Goal: Task Accomplishment & Management: Complete application form

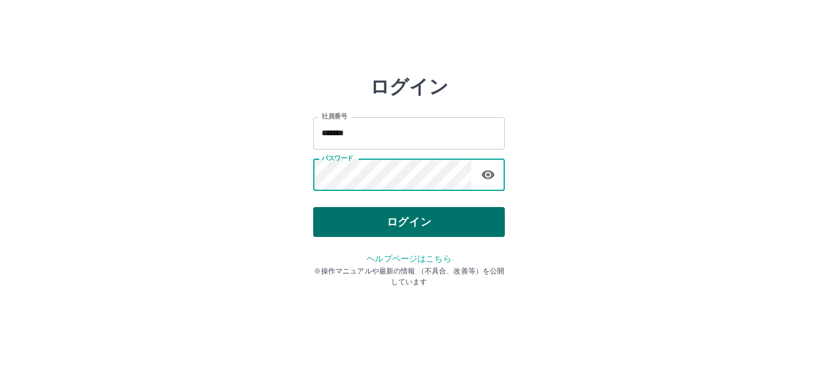
click at [402, 222] on button "ログイン" at bounding box center [409, 222] width 192 height 30
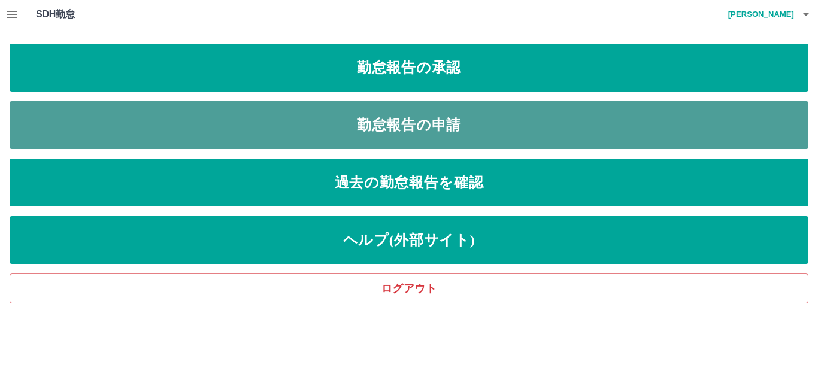
click at [397, 125] on link "勤怠報告の申請" at bounding box center [409, 125] width 799 height 48
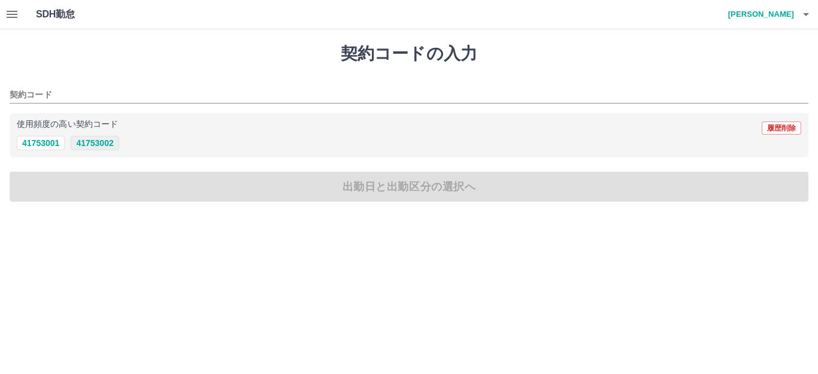
click at [106, 146] on button "41753002" at bounding box center [95, 143] width 48 height 14
type input "********"
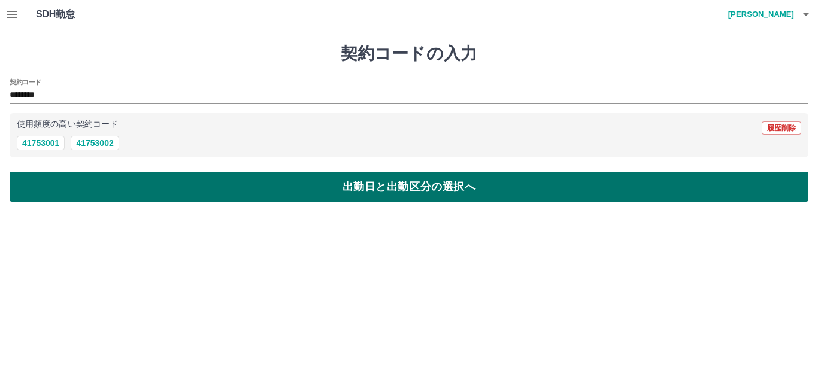
click at [371, 189] on button "出勤日と出勤区分の選択へ" at bounding box center [409, 187] width 799 height 30
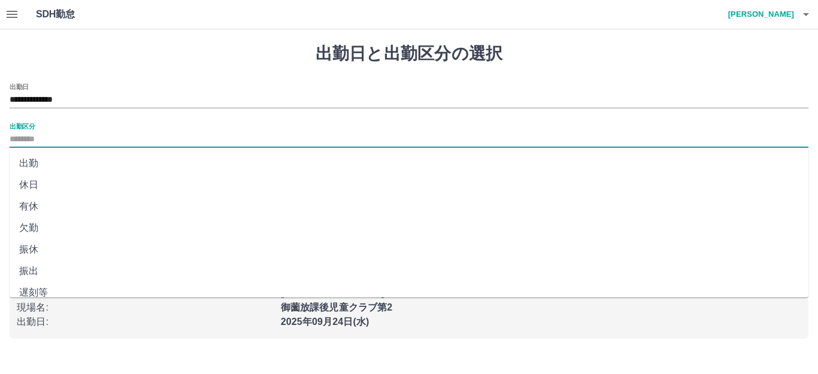
click at [55, 136] on input "出勤区分" at bounding box center [409, 139] width 799 height 15
click at [41, 174] on li "出勤" at bounding box center [409, 164] width 799 height 22
type input "**"
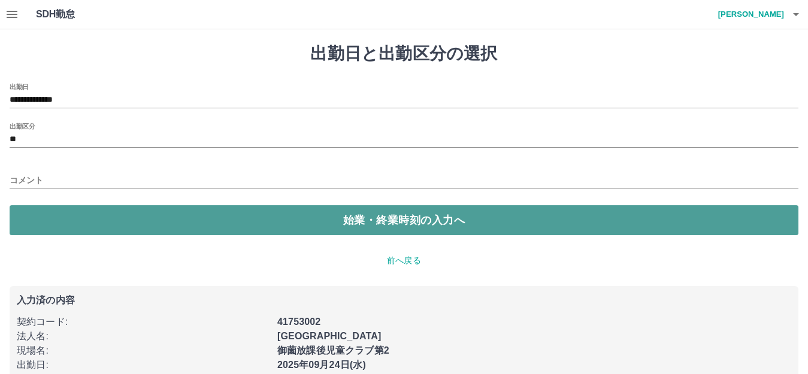
click at [368, 227] on button "始業・終業時刻の入力へ" at bounding box center [404, 220] width 789 height 30
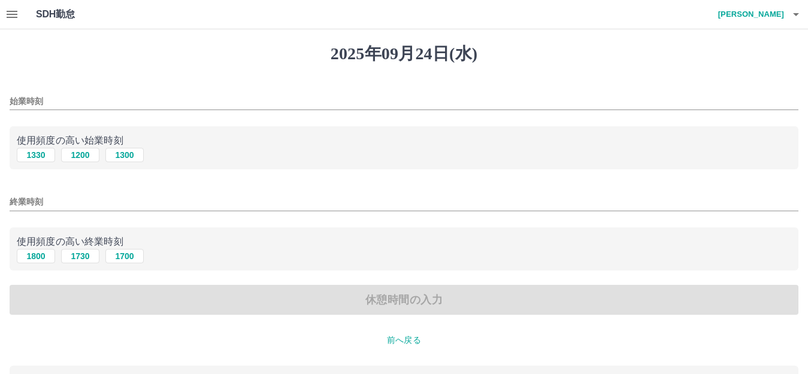
click at [404, 347] on p "前へ戻る" at bounding box center [404, 340] width 789 height 13
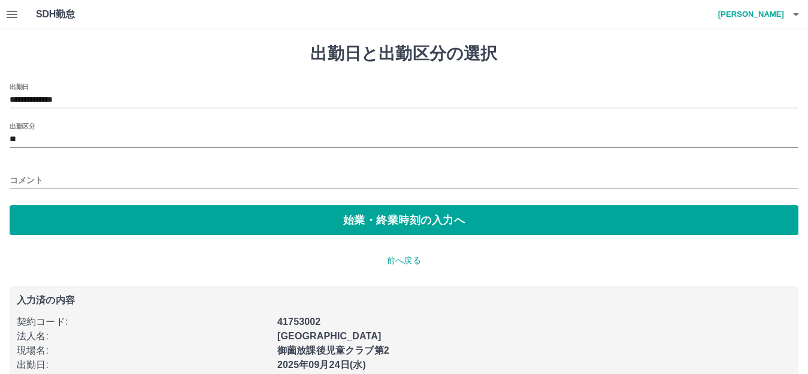
click at [42, 176] on input "コメント" at bounding box center [404, 180] width 789 height 17
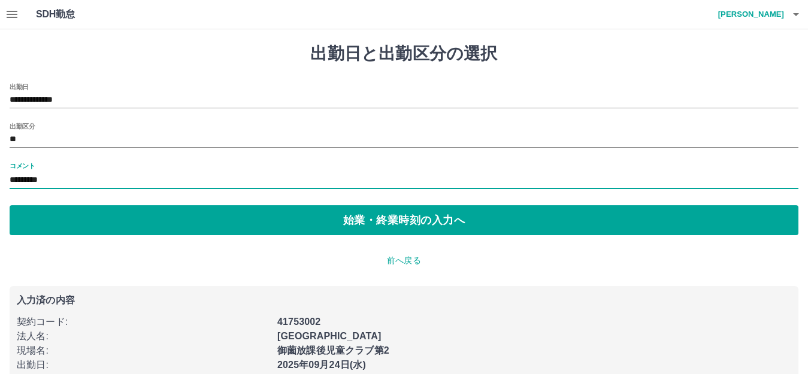
click at [15, 178] on input "*********" at bounding box center [404, 180] width 789 height 17
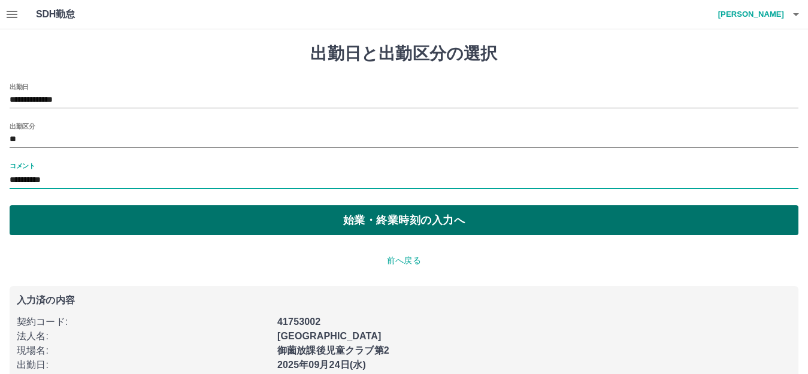
type input "**********"
click at [352, 215] on button "始業・終業時刻の入力へ" at bounding box center [404, 220] width 789 height 30
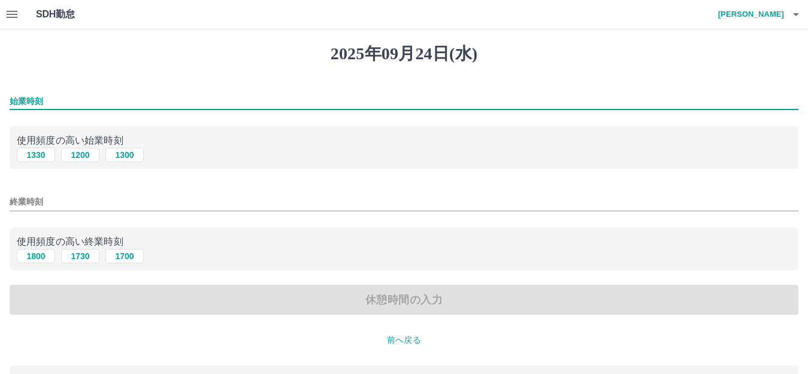
click at [52, 99] on input "始業時刻" at bounding box center [404, 101] width 789 height 17
type input "****"
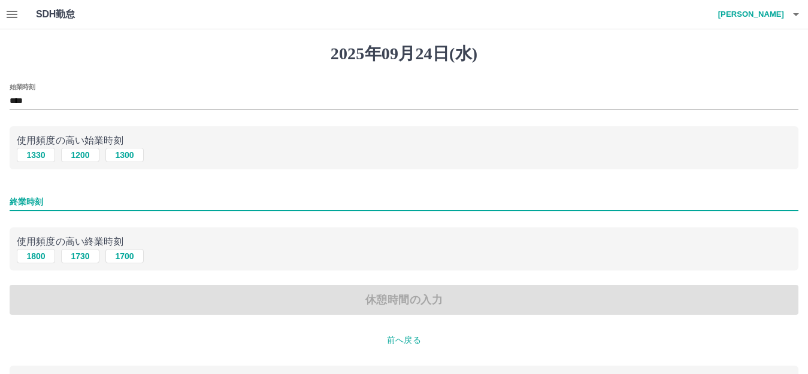
click at [68, 207] on input "終業時刻" at bounding box center [404, 201] width 789 height 17
type input "****"
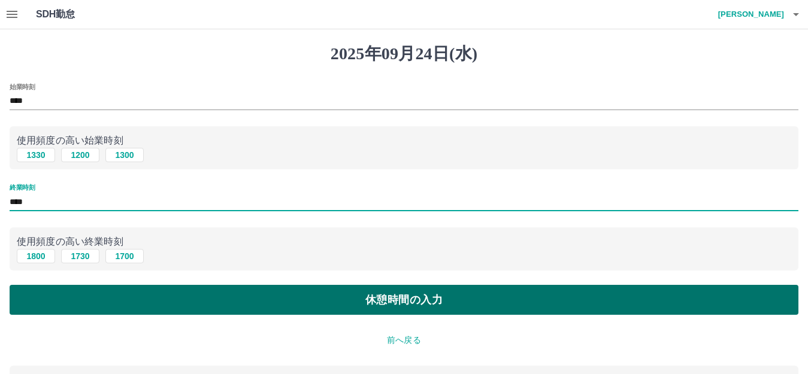
click at [317, 314] on button "休憩時間の入力" at bounding box center [404, 300] width 789 height 30
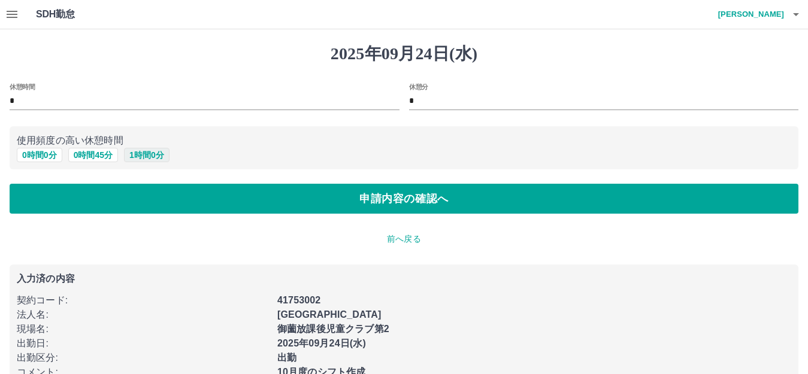
click at [134, 161] on button "1 時間 0 分" at bounding box center [147, 155] width 46 height 14
type input "*"
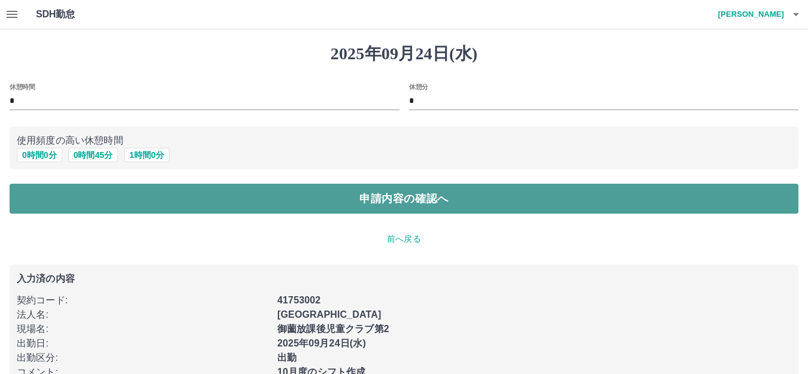
click at [389, 209] on button "申請内容の確認へ" at bounding box center [404, 199] width 789 height 30
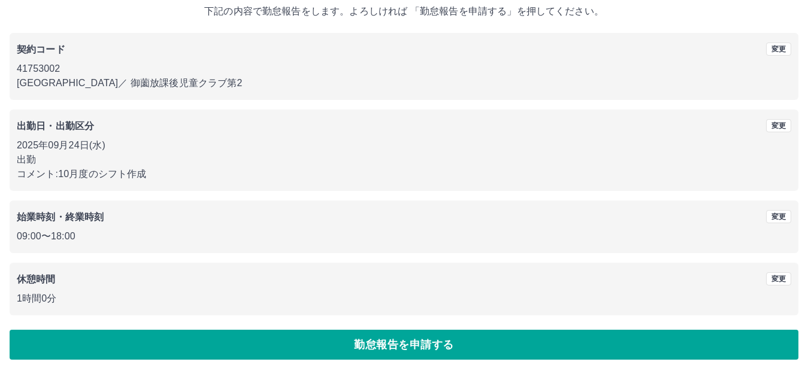
scroll to position [117, 0]
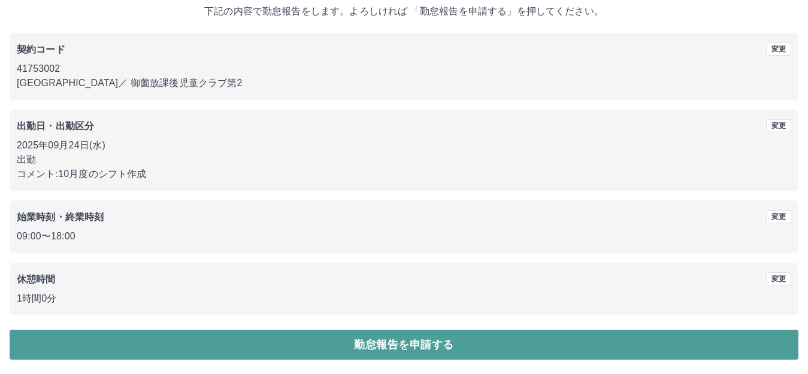
click at [362, 338] on button "勤怠報告を申請する" at bounding box center [404, 345] width 789 height 30
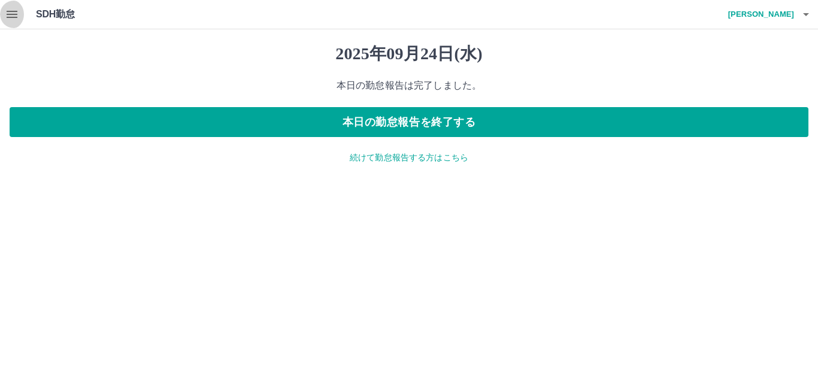
click at [10, 10] on icon "button" at bounding box center [12, 14] width 14 height 14
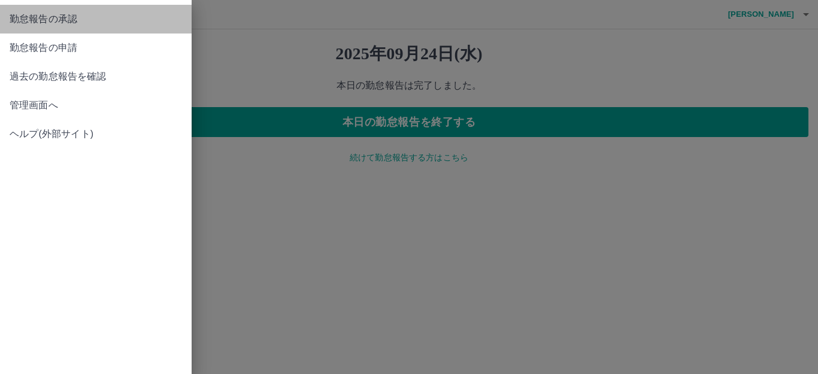
click at [47, 19] on span "勤怠報告の承認" at bounding box center [96, 19] width 172 height 14
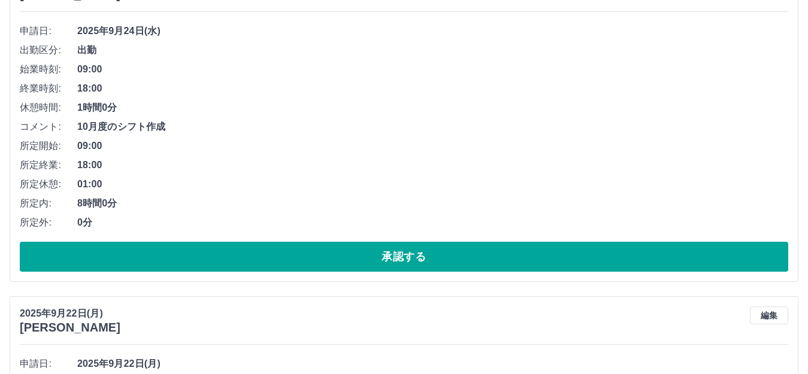
scroll to position [180, 0]
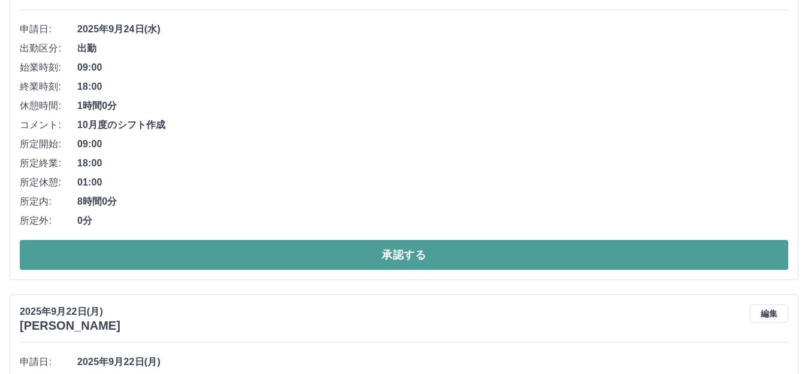
click at [390, 270] on button "承認する" at bounding box center [404, 255] width 768 height 30
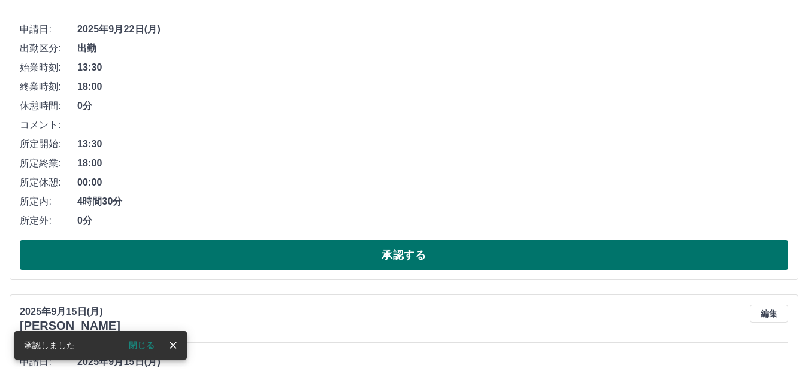
click at [373, 270] on button "承認する" at bounding box center [404, 255] width 768 height 30
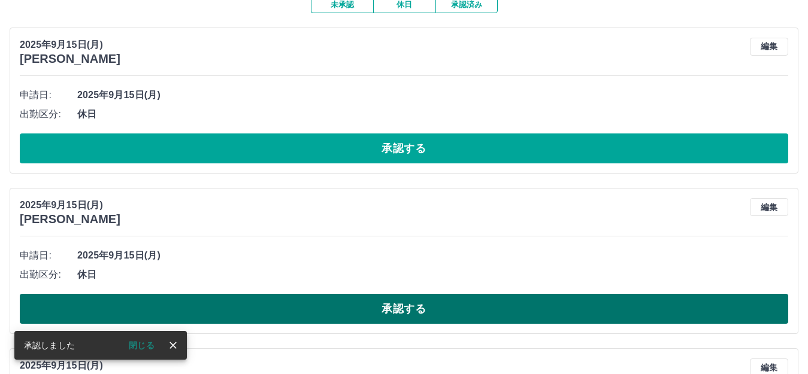
scroll to position [120, 0]
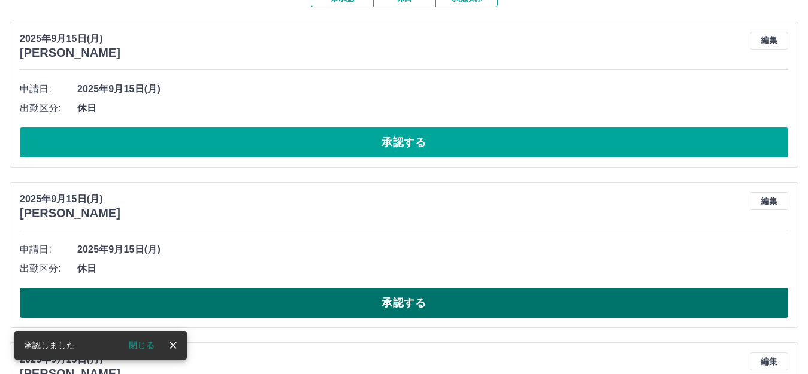
click at [361, 318] on button "承認する" at bounding box center [404, 303] width 768 height 30
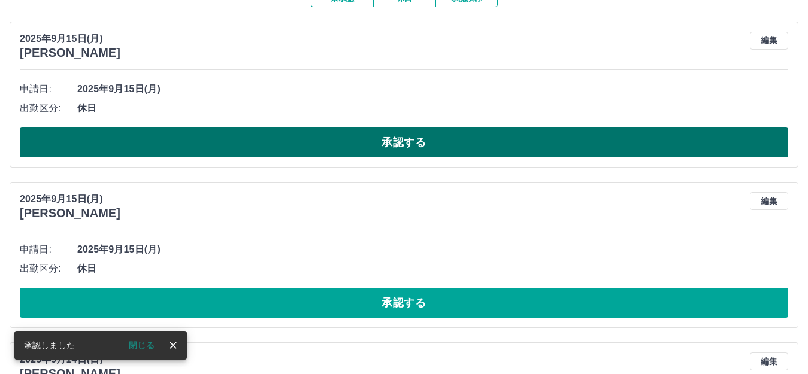
click at [398, 158] on button "承認する" at bounding box center [404, 143] width 768 height 30
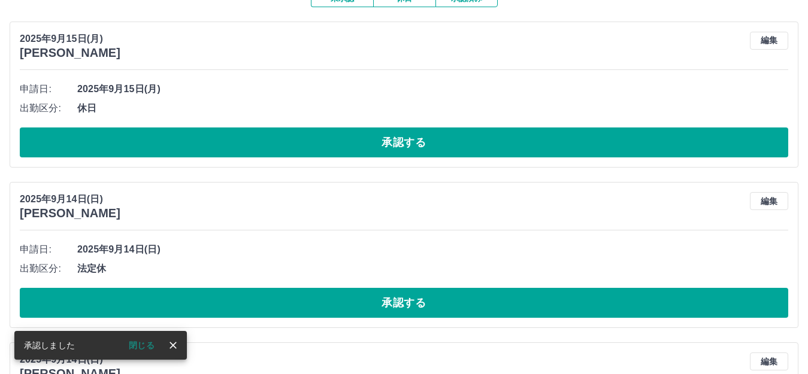
click at [398, 158] on button "承認する" at bounding box center [404, 143] width 768 height 30
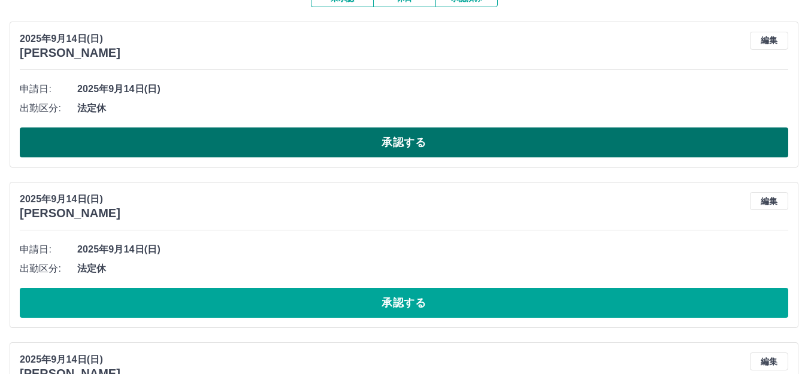
click at [405, 158] on button "承認する" at bounding box center [404, 143] width 768 height 30
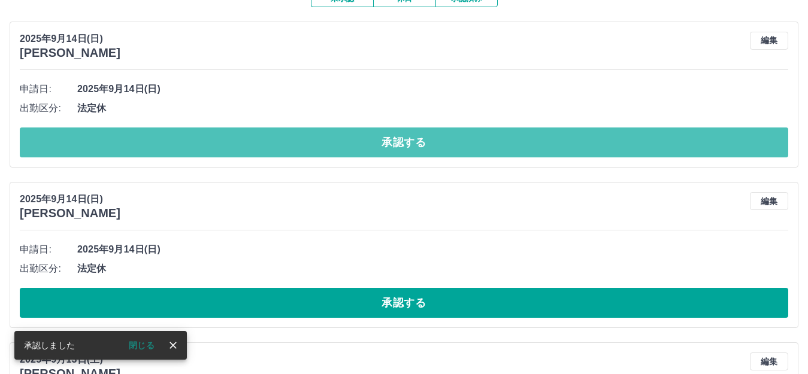
click at [405, 158] on button "承認する" at bounding box center [404, 143] width 768 height 30
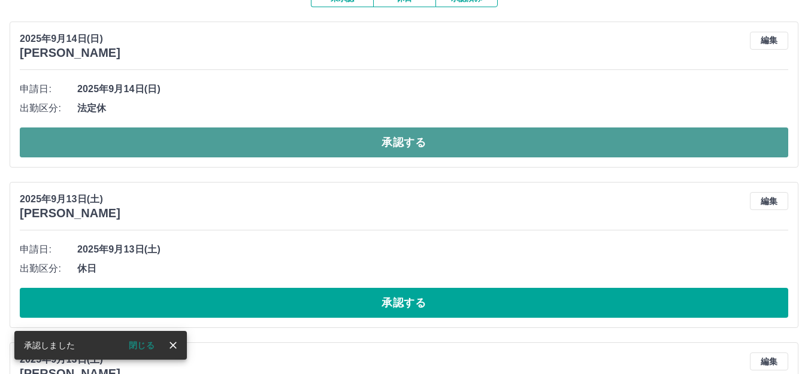
click at [400, 156] on button "承認する" at bounding box center [404, 143] width 768 height 30
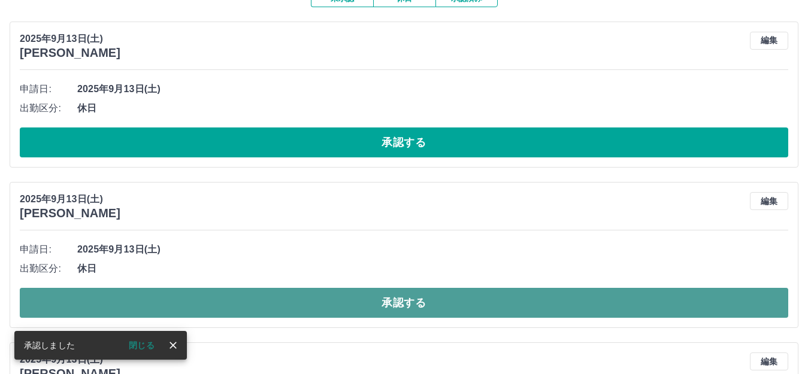
click at [396, 318] on button "承認する" at bounding box center [404, 303] width 768 height 30
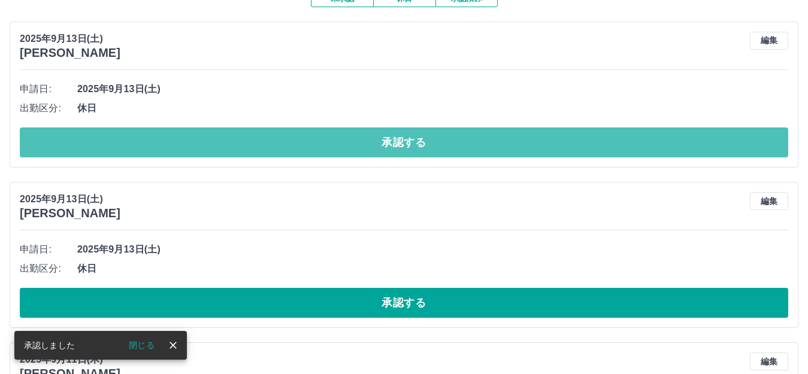
click at [395, 158] on button "承認する" at bounding box center [404, 143] width 768 height 30
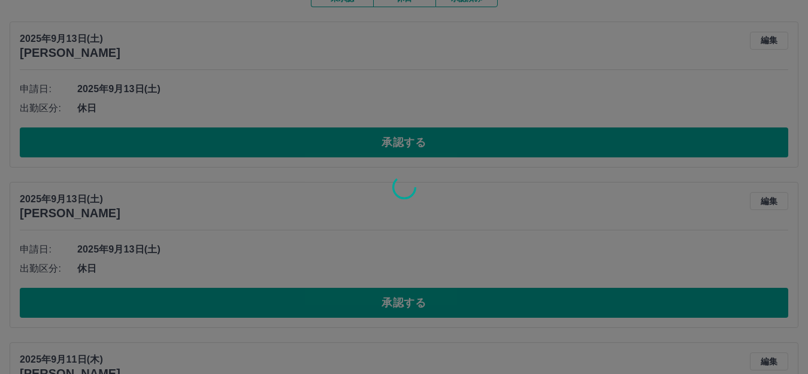
click at [394, 331] on div at bounding box center [404, 187] width 808 height 374
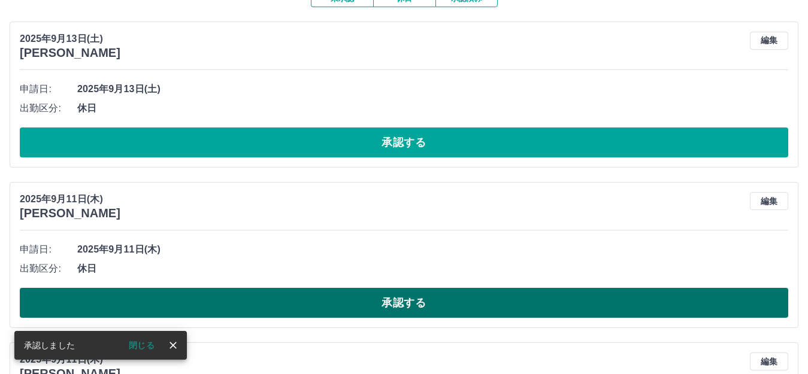
click at [393, 318] on button "承認する" at bounding box center [404, 303] width 768 height 30
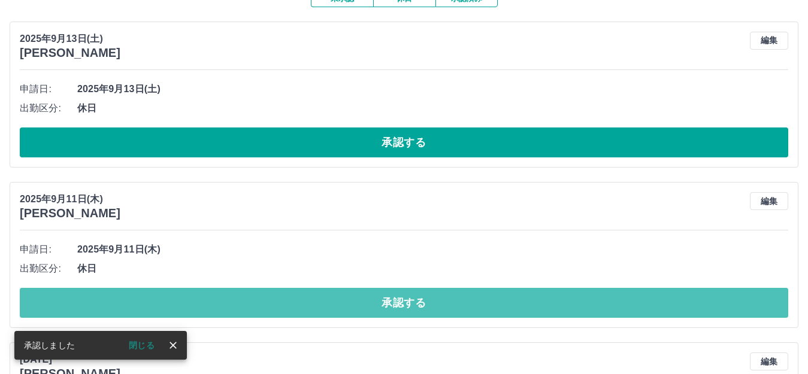
click at [391, 318] on button "承認する" at bounding box center [404, 303] width 768 height 30
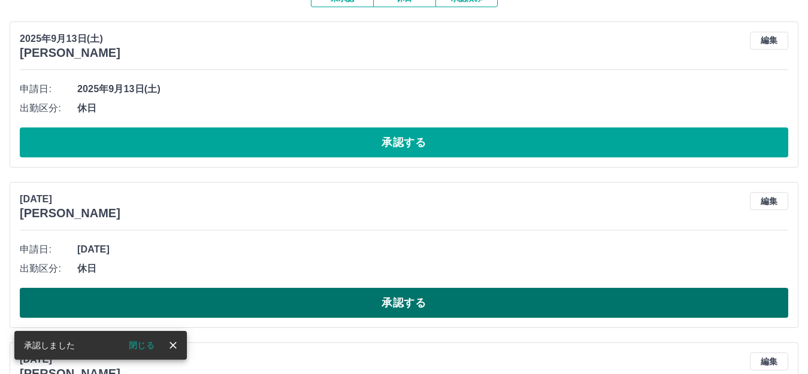
click at [389, 318] on button "承認する" at bounding box center [404, 303] width 768 height 30
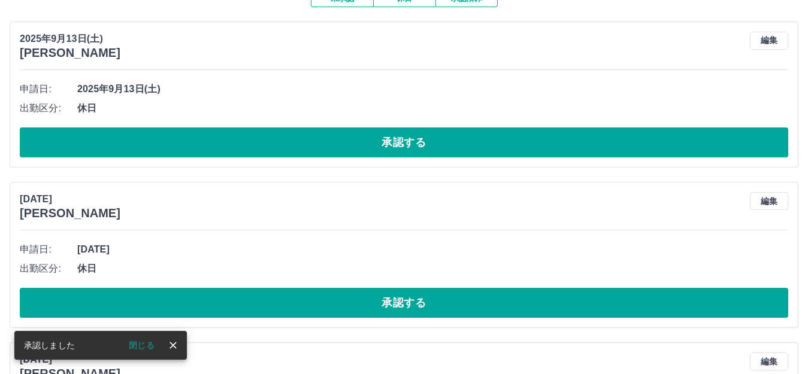
click at [388, 318] on button "承認する" at bounding box center [404, 303] width 768 height 30
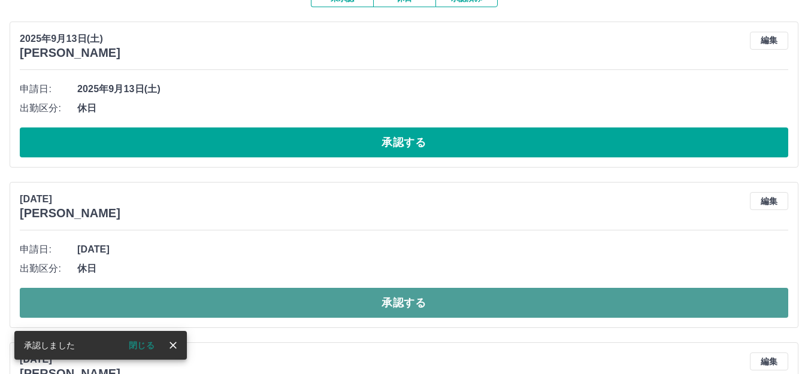
click at [388, 318] on button "承認する" at bounding box center [404, 303] width 768 height 30
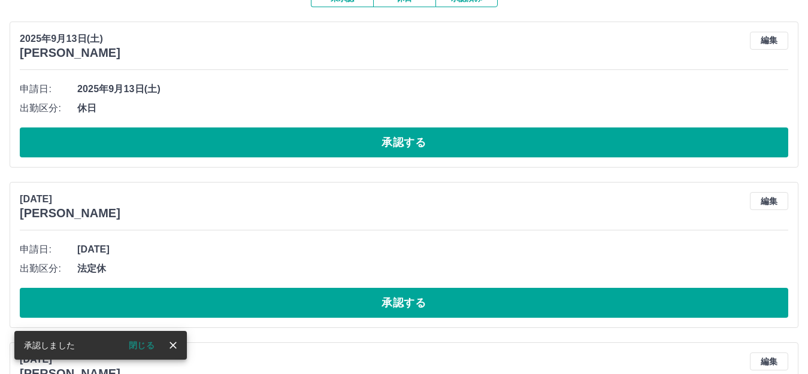
click at [386, 318] on button "承認する" at bounding box center [404, 303] width 768 height 30
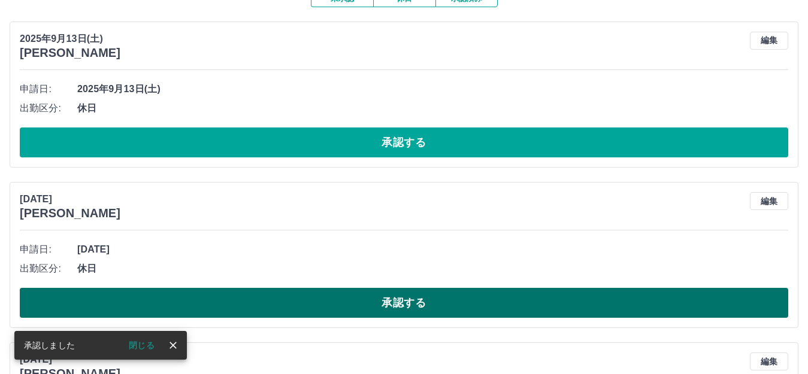
click at [379, 318] on button "承認する" at bounding box center [404, 303] width 768 height 30
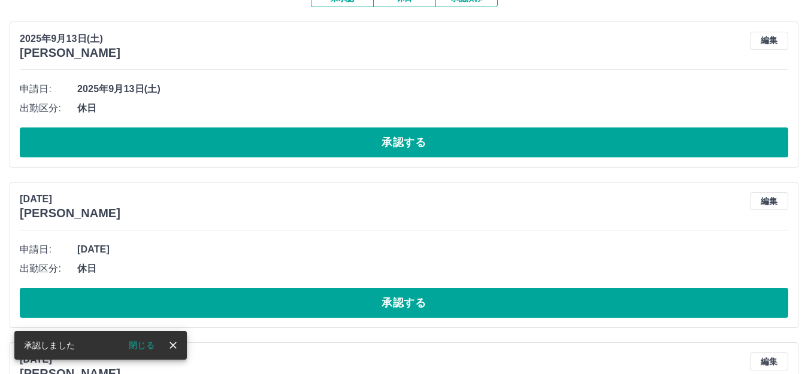
click at [379, 318] on button "承認する" at bounding box center [404, 303] width 768 height 30
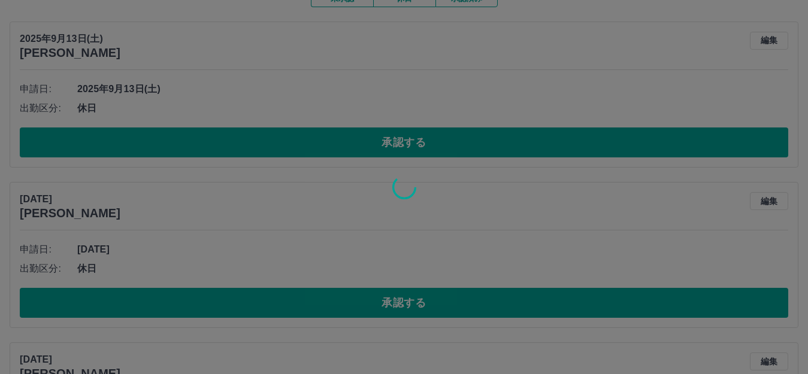
scroll to position [115, 0]
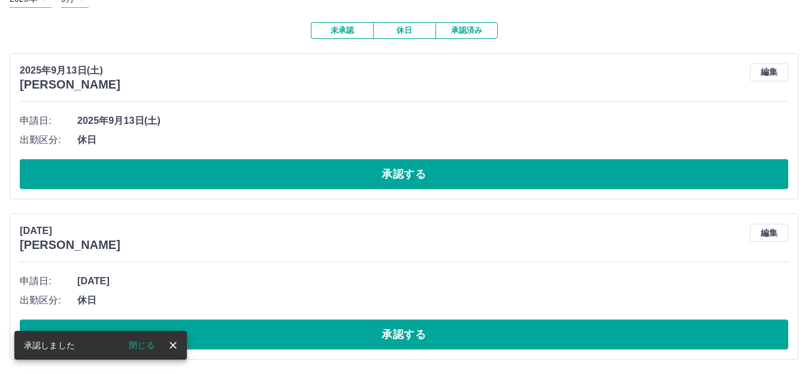
click at [379, 329] on button "承認する" at bounding box center [404, 335] width 768 height 30
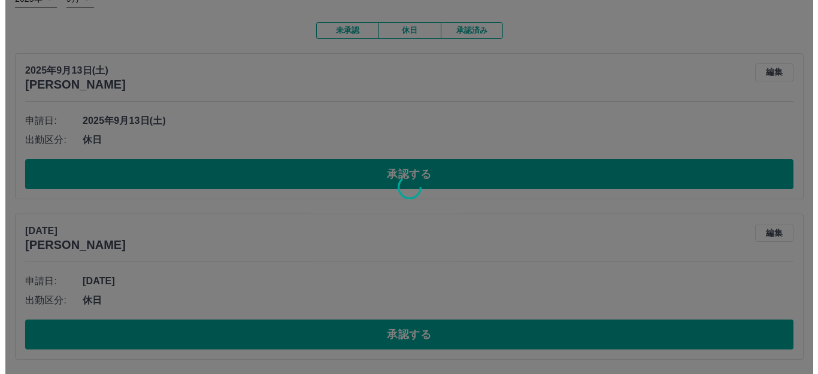
scroll to position [0, 0]
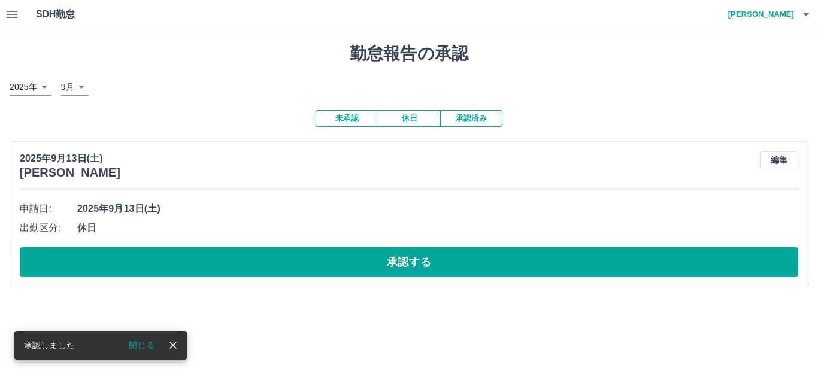
click at [379, 302] on html "SDH勤怠 [PERSON_NAME] 承認しました 閉じる 勤怠報告の承認 [DATE] **** 9月 * 未承認 休日 承認済み [DATE] [PER…" at bounding box center [409, 151] width 818 height 302
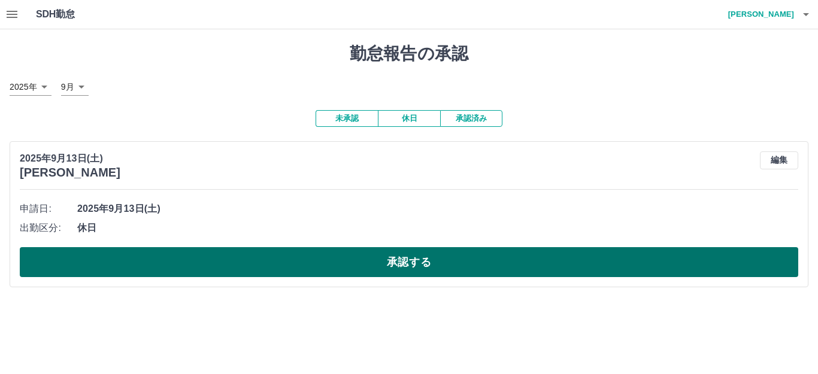
click at [372, 277] on button "承認する" at bounding box center [409, 262] width 779 height 30
